Goal: Transaction & Acquisition: Purchase product/service

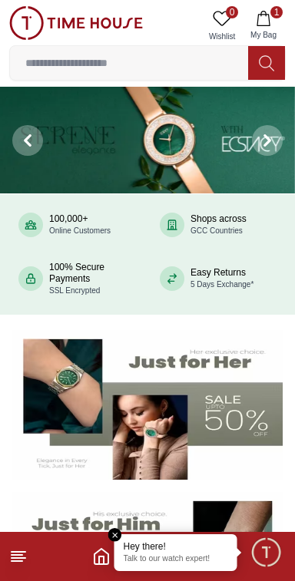
click at [241, 425] on img at bounding box center [147, 405] width 270 height 151
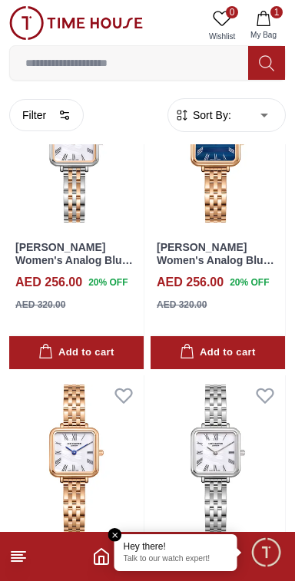
scroll to position [1675, 0]
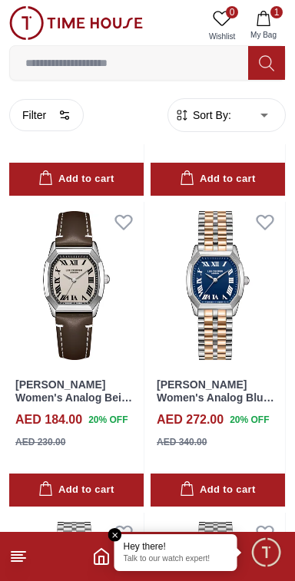
scroll to position [4959, 0]
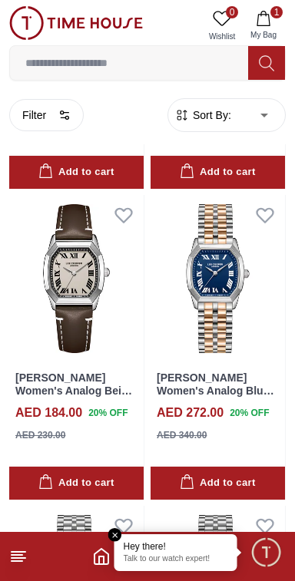
click at [17, 561] on line at bounding box center [17, 561] width 11 height 0
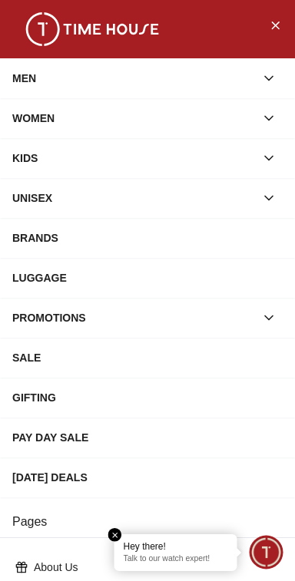
click at [112, 533] on em "Close tooltip" at bounding box center [115, 535] width 14 height 14
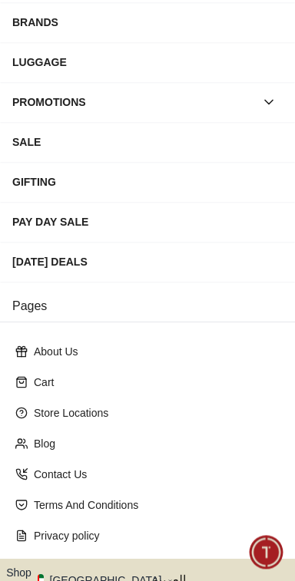
scroll to position [316, 0]
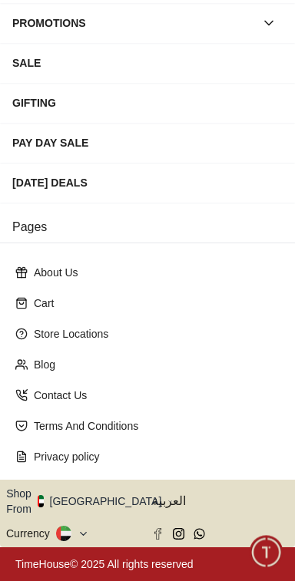
click at [109, 505] on button "Shop From [GEOGRAPHIC_DATA]" at bounding box center [89, 501] width 167 height 31
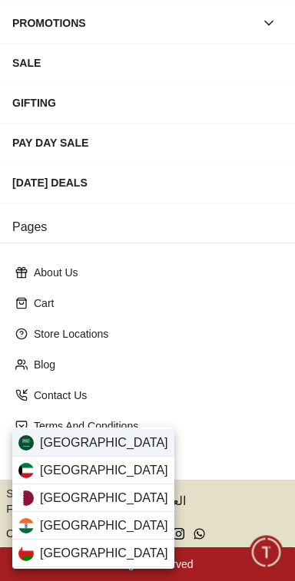
click at [119, 437] on div "[GEOGRAPHIC_DATA]" at bounding box center [93, 443] width 162 height 28
